Goal: Information Seeking & Learning: Learn about a topic

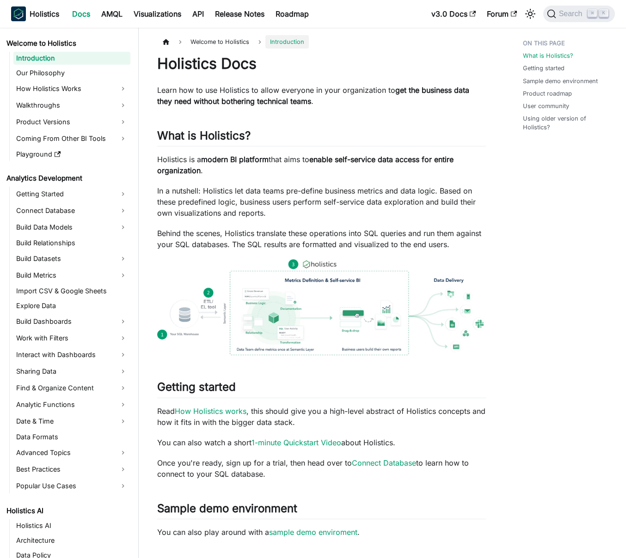
click at [359, 206] on p "In a nutshell: Holistics let data teams pre-define business metrics and data lo…" at bounding box center [321, 201] width 329 height 33
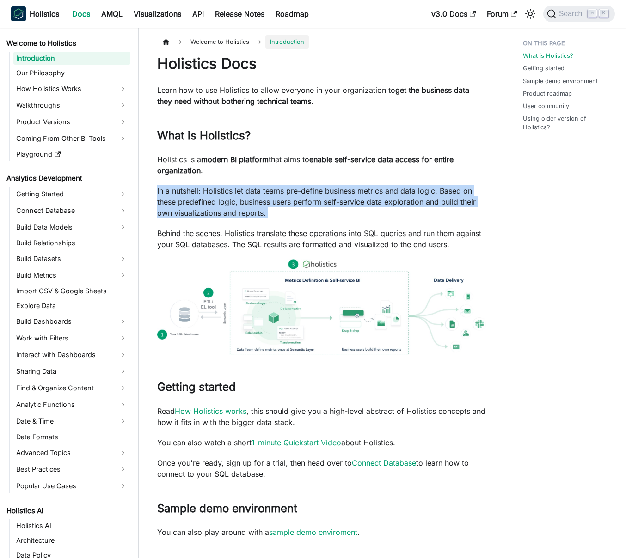
click at [359, 206] on p "In a nutshell: Holistics let data teams pre-define business metrics and data lo…" at bounding box center [321, 201] width 329 height 33
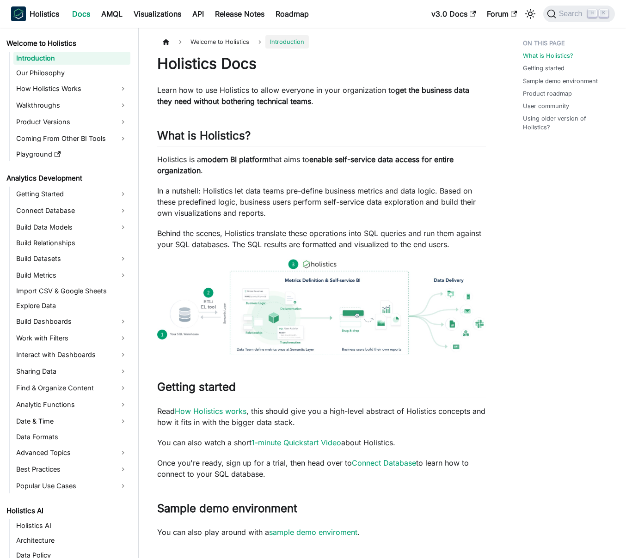
click at [344, 206] on p "In a nutshell: Holistics let data teams pre-define business metrics and data lo…" at bounding box center [321, 201] width 329 height 33
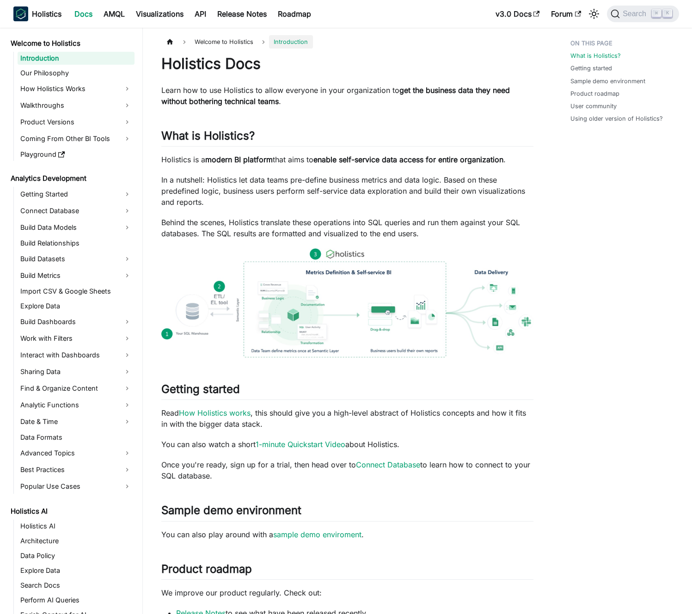
click at [413, 196] on p "In a nutshell: Holistics let data teams pre-define business metrics and data lo…" at bounding box center [347, 190] width 372 height 33
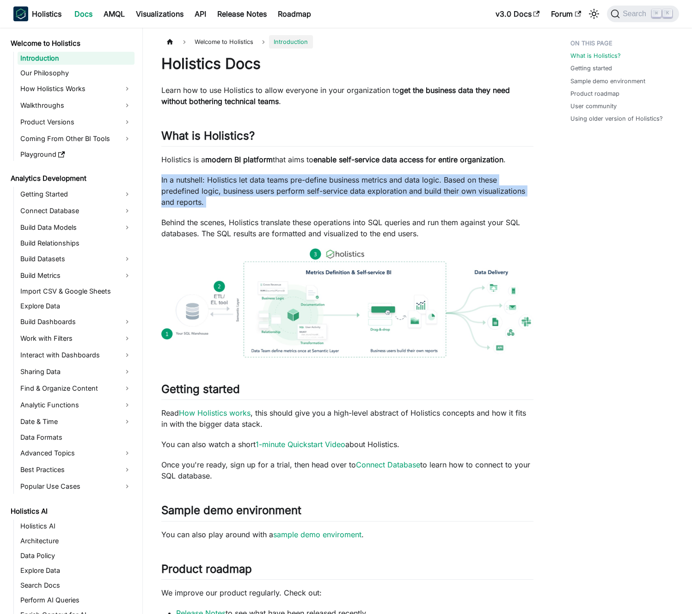
click at [413, 196] on p "In a nutshell: Holistics let data teams pre-define business metrics and data lo…" at bounding box center [347, 190] width 372 height 33
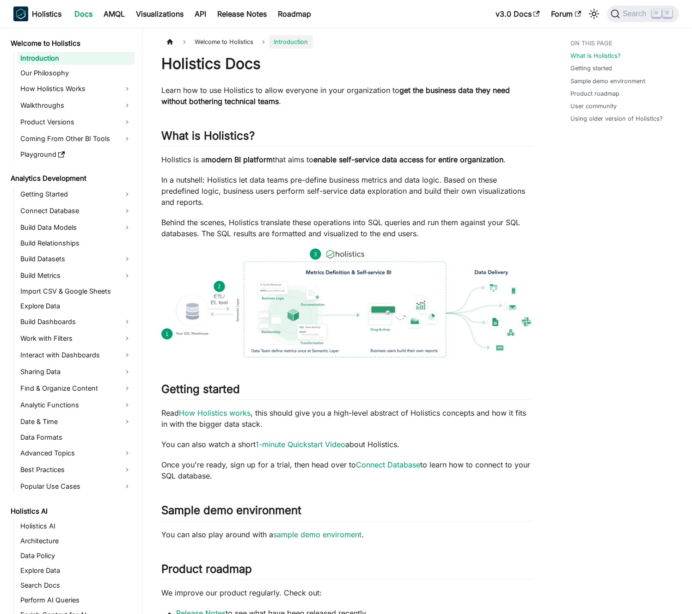
click at [408, 196] on p "In a nutshell: Holistics let data teams pre-define business metrics and data lo…" at bounding box center [347, 190] width 372 height 33
drag, startPoint x: 408, startPoint y: 196, endPoint x: 400, endPoint y: 198, distance: 7.7
click at [400, 198] on p "In a nutshell: Holistics let data teams pre-define business metrics and data lo…" at bounding box center [347, 190] width 372 height 33
click at [392, 201] on p "In a nutshell: Holistics let data teams pre-define business metrics and data lo…" at bounding box center [347, 190] width 372 height 33
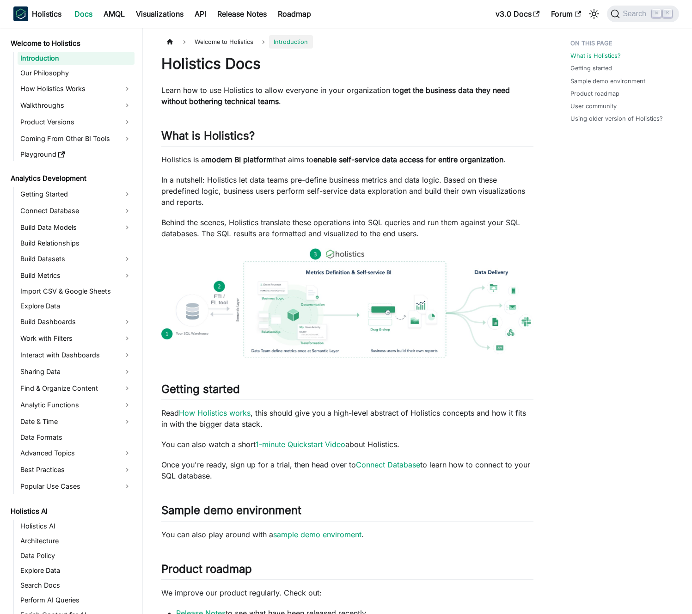
click at [392, 202] on p "In a nutshell: Holistics let data teams pre-define business metrics and data lo…" at bounding box center [347, 190] width 372 height 33
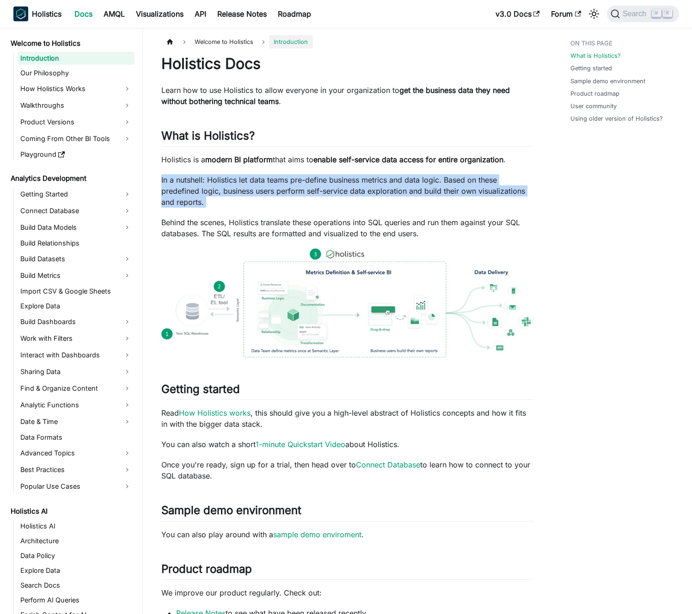
click at [392, 202] on p "In a nutshell: Holistics let data teams pre-define business metrics and data lo…" at bounding box center [347, 190] width 372 height 33
click at [389, 202] on p "In a nutshell: Holistics let data teams pre-define business metrics and data lo…" at bounding box center [347, 190] width 372 height 33
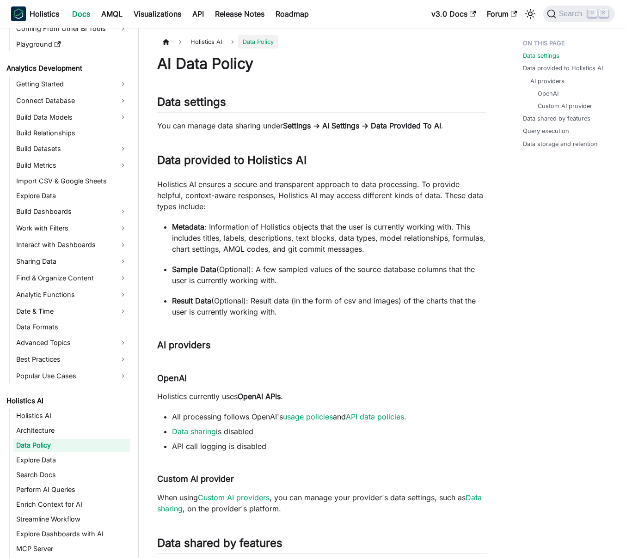
click at [237, 130] on p "You can manage data sharing under Settings -> AI Settings -> Data Provided To A…" at bounding box center [321, 125] width 329 height 11
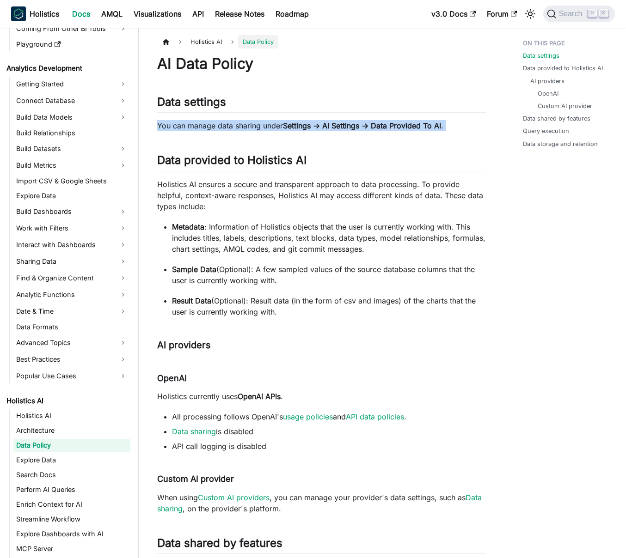
click at [237, 130] on p "You can manage data sharing under Settings -> AI Settings -> Data Provided To A…" at bounding box center [321, 125] width 329 height 11
click at [230, 128] on p "You can manage data sharing under Settings -> AI Settings -> Data Provided To A…" at bounding box center [321, 125] width 329 height 11
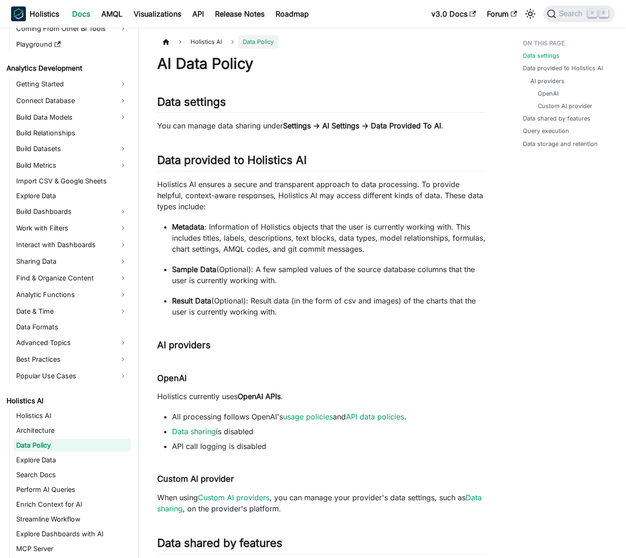
click at [220, 197] on p "Holistics AI ensures a secure and transparent approach to data processing. To p…" at bounding box center [321, 195] width 329 height 33
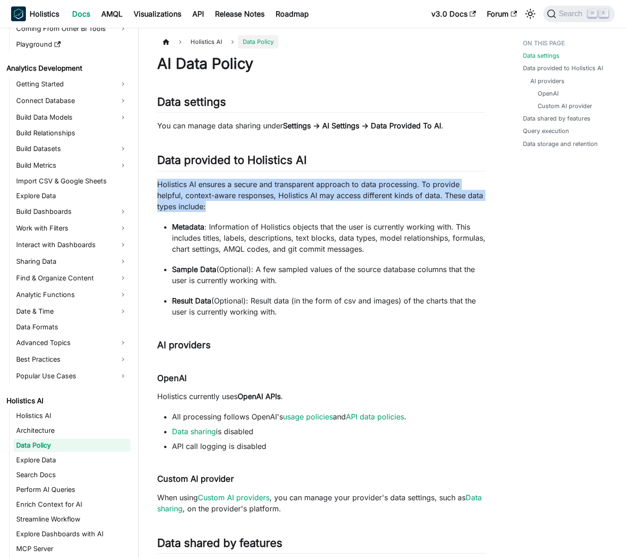
click at [220, 197] on p "Holistics AI ensures a secure and transparent approach to data processing. To p…" at bounding box center [321, 195] width 329 height 33
click at [225, 196] on p "Holistics AI ensures a secure and transparent approach to data processing. To p…" at bounding box center [321, 195] width 329 height 33
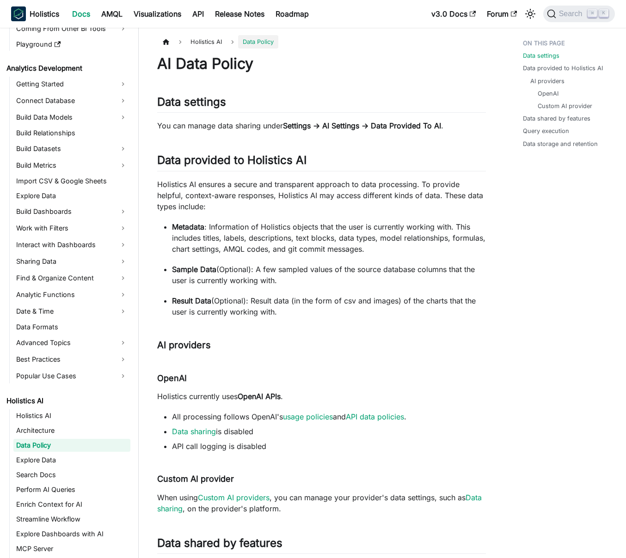
click at [221, 187] on p "Holistics AI ensures a secure and transparent approach to data processing. To p…" at bounding box center [321, 195] width 329 height 33
drag, startPoint x: 221, startPoint y: 187, endPoint x: 328, endPoint y: 185, distance: 106.8
click at [328, 185] on p "Holistics AI ensures a secure and transparent approach to data processing. To p…" at bounding box center [321, 195] width 329 height 33
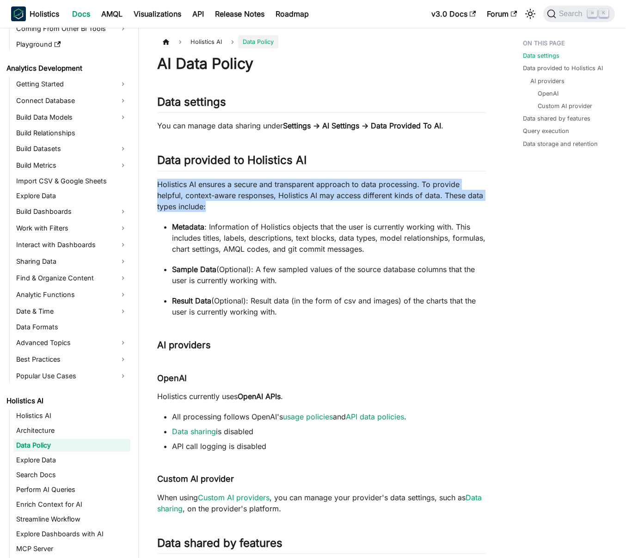
click at [328, 185] on p "Holistics AI ensures a secure and transparent approach to data processing. To p…" at bounding box center [321, 195] width 329 height 33
click at [332, 185] on p "Holistics AI ensures a secure and transparent approach to data processing. To p…" at bounding box center [321, 195] width 329 height 33
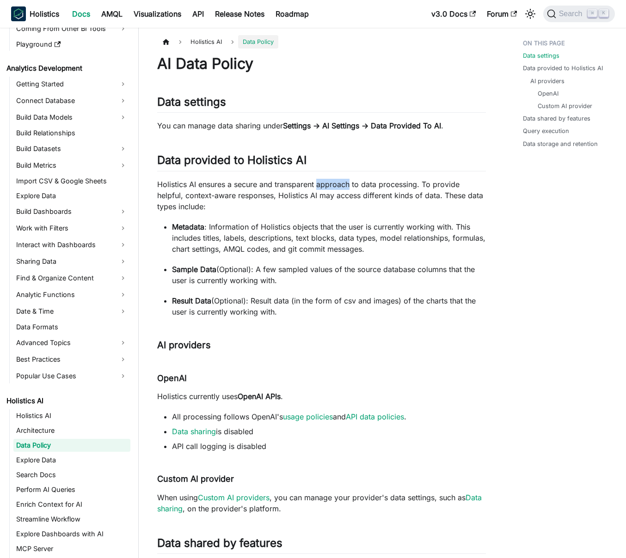
click at [332, 185] on p "Holistics AI ensures a secure and transparent approach to data processing. To p…" at bounding box center [321, 195] width 329 height 33
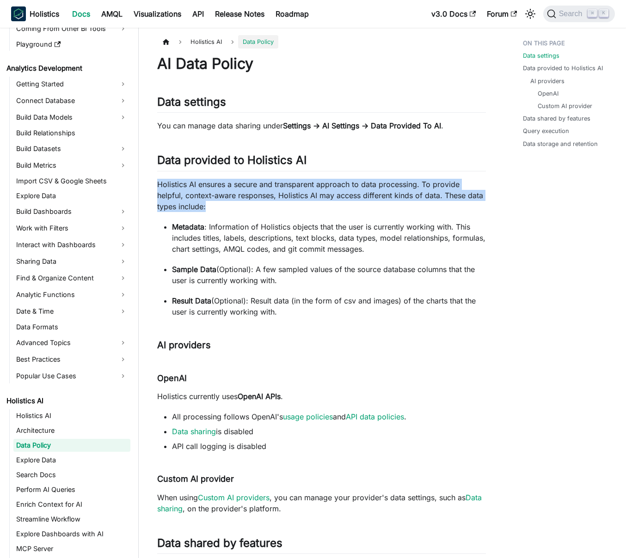
click at [332, 185] on p "Holistics AI ensures a secure and transparent approach to data processing. To p…" at bounding box center [321, 195] width 329 height 33
click at [336, 186] on p "Holistics AI ensures a secure and transparent approach to data processing. To p…" at bounding box center [321, 195] width 329 height 33
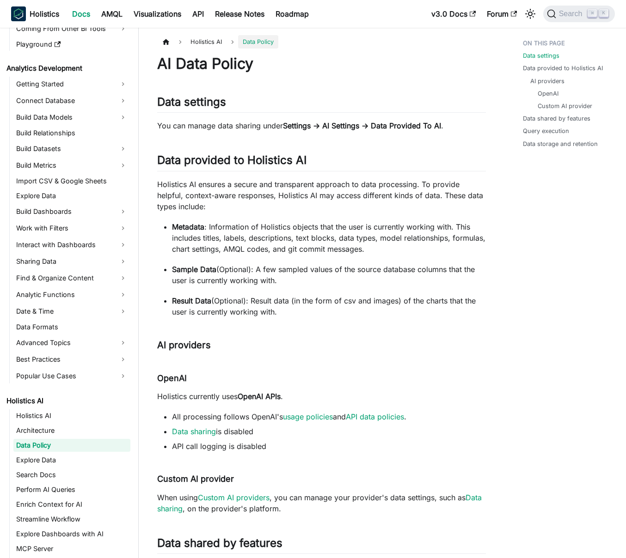
click at [382, 185] on p "Holistics AI ensures a secure and transparent approach to data processing. To p…" at bounding box center [321, 195] width 329 height 33
drag, startPoint x: 382, startPoint y: 185, endPoint x: 257, endPoint y: 192, distance: 125.5
click at [257, 192] on p "Holistics AI ensures a secure and transparent approach to data processing. To p…" at bounding box center [321, 195] width 329 height 33
drag, startPoint x: 257, startPoint y: 192, endPoint x: 197, endPoint y: 195, distance: 60.1
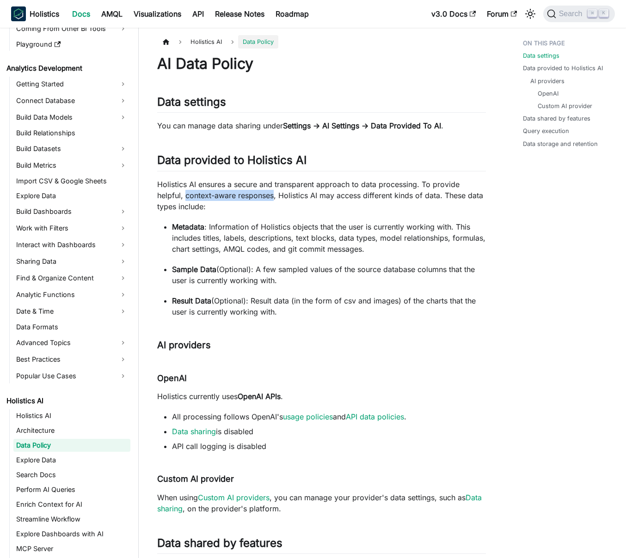
click at [200, 195] on p "Holistics AI ensures a secure and transparent approach to data processing. To p…" at bounding box center [321, 195] width 329 height 33
click at [197, 195] on p "Holistics AI ensures a secure and transparent approach to data processing. To p…" at bounding box center [321, 195] width 329 height 33
drag, startPoint x: 197, startPoint y: 195, endPoint x: 257, endPoint y: 193, distance: 59.7
click at [257, 193] on p "Holistics AI ensures a secure and transparent approach to data processing. To p…" at bounding box center [321, 195] width 329 height 33
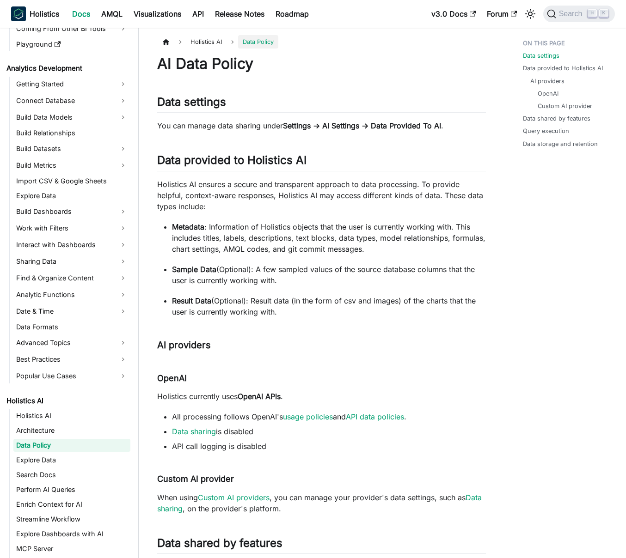
click at [294, 195] on p "Holistics AI ensures a secure and transparent approach to data processing. To p…" at bounding box center [321, 195] width 329 height 33
drag, startPoint x: 294, startPoint y: 195, endPoint x: 351, endPoint y: 212, distance: 59.8
click at [347, 210] on p "Holistics AI ensures a secure and transparent approach to data processing. To p…" at bounding box center [321, 195] width 329 height 33
drag, startPoint x: 352, startPoint y: 212, endPoint x: 301, endPoint y: 198, distance: 52.2
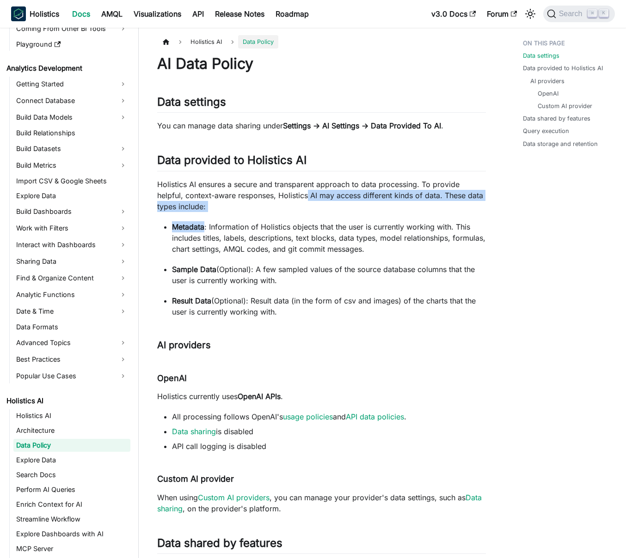
click at [299, 197] on p "Holistics AI ensures a secure and transparent approach to data processing. To p…" at bounding box center [321, 195] width 329 height 33
drag, startPoint x: 299, startPoint y: 197, endPoint x: 308, endPoint y: 208, distance: 13.8
click at [308, 208] on p "Holistics AI ensures a secure and transparent approach to data processing. To p…" at bounding box center [321, 195] width 329 height 33
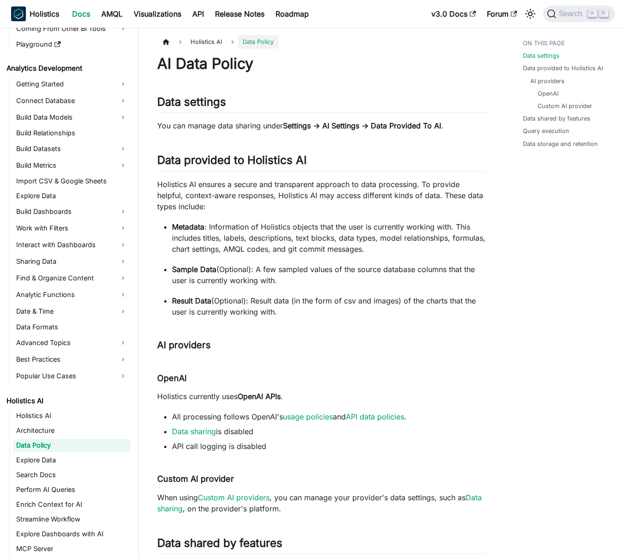
drag, startPoint x: 308, startPoint y: 208, endPoint x: 304, endPoint y: 200, distance: 8.9
click at [304, 200] on p "Holistics AI ensures a secure and transparent approach to data processing. To p…" at bounding box center [321, 195] width 329 height 33
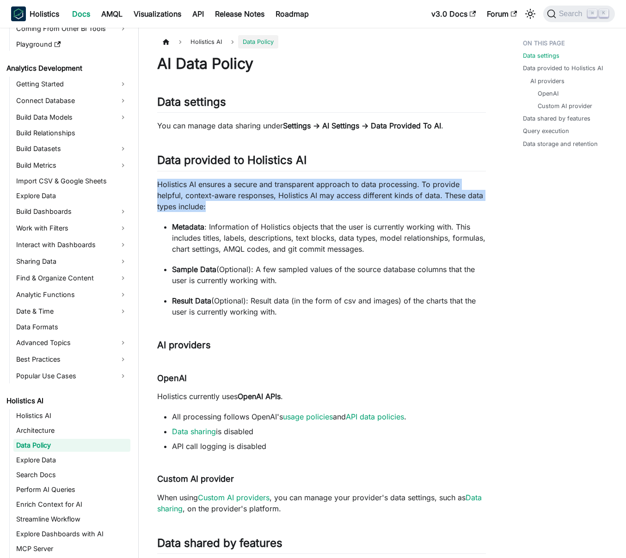
click at [304, 200] on p "Holistics AI ensures a secure and transparent approach to data processing. To p…" at bounding box center [321, 195] width 329 height 33
click at [308, 202] on p "Holistics AI ensures a secure and transparent approach to data processing. To p…" at bounding box center [321, 195] width 329 height 33
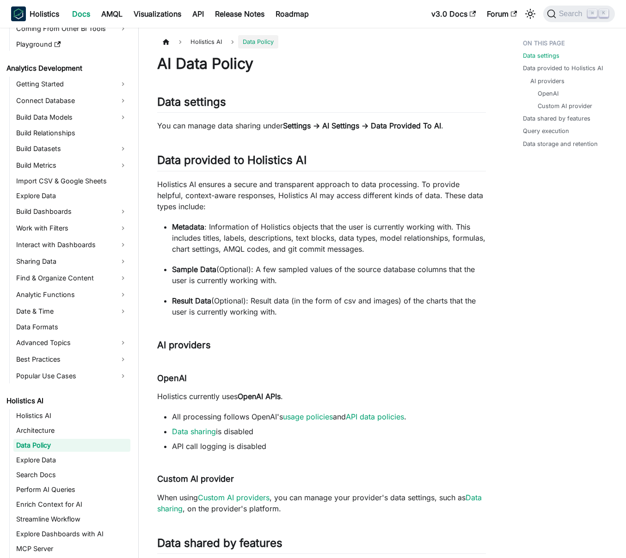
click at [308, 202] on p "Holistics AI ensures a secure and transparent approach to data processing. To p…" at bounding box center [321, 195] width 329 height 33
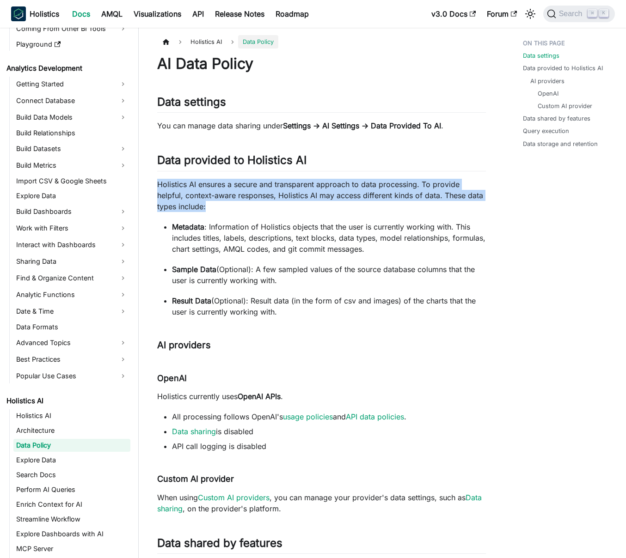
click at [308, 202] on p "Holistics AI ensures a secure and transparent approach to data processing. To p…" at bounding box center [321, 195] width 329 height 33
click at [311, 204] on p "Holistics AI ensures a secure and transparent approach to data processing. To p…" at bounding box center [321, 195] width 329 height 33
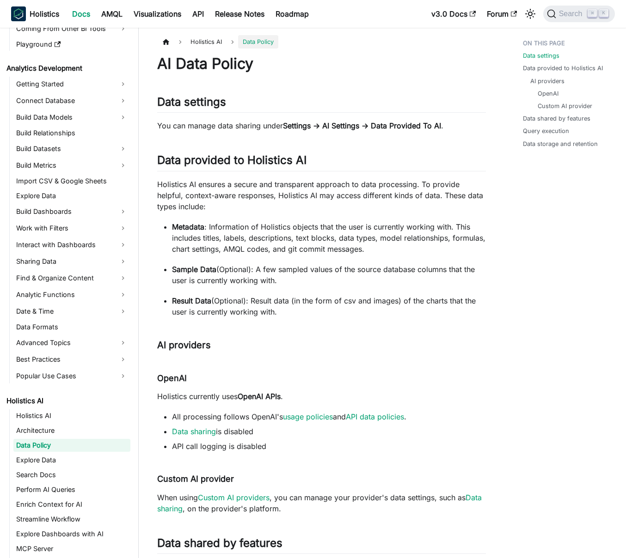
click at [303, 203] on p "Holistics AI ensures a secure and transparent approach to data processing. To p…" at bounding box center [321, 195] width 329 height 33
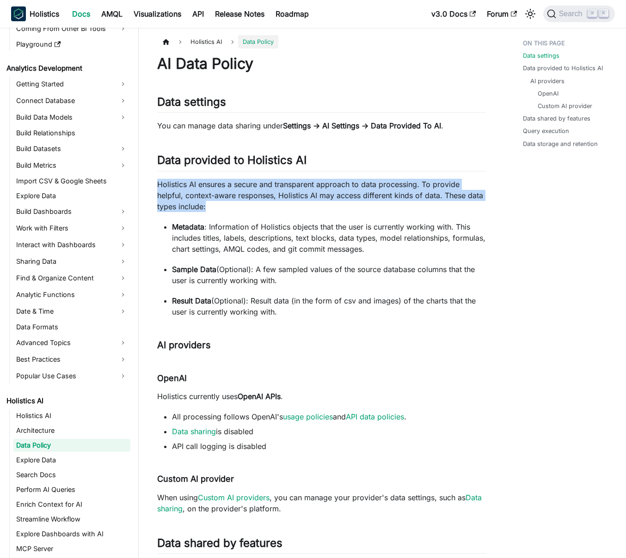
click at [303, 203] on p "Holistics AI ensures a secure and transparent approach to data processing. To p…" at bounding box center [321, 195] width 329 height 33
click at [295, 203] on p "Holistics AI ensures a secure and transparent approach to data processing. To p…" at bounding box center [321, 195] width 329 height 33
